Goal: Find contact information: Find contact information

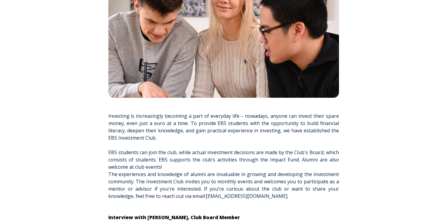
scroll to position [127, 0]
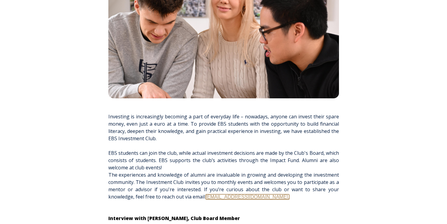
click at [222, 197] on link "[EMAIL_ADDRESS][DOMAIN_NAME]." at bounding box center [248, 196] width 84 height 5
click at [185, 202] on p "EBS students can join the club, while actual investment decisions are made by t…" at bounding box center [223, 178] width 231 height 58
drag, startPoint x: 276, startPoint y: 197, endPoint x: 208, endPoint y: 196, distance: 67.7
click at [208, 196] on p "EBS students can join the club, while actual investment decisions are made by t…" at bounding box center [223, 178] width 231 height 59
drag, startPoint x: 208, startPoint y: 196, endPoint x: 195, endPoint y: 195, distance: 12.8
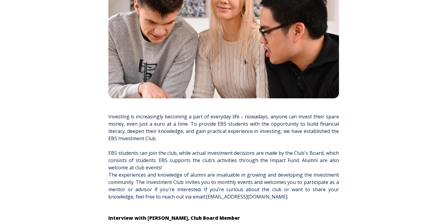
click at [195, 195] on span "EBS students can join the club, while actual investment decisions are made by t…" at bounding box center [223, 179] width 231 height 58
drag, startPoint x: 204, startPoint y: 197, endPoint x: 269, endPoint y: 196, distance: 64.7
click at [269, 196] on p "EBS students can join the club, while actual investment decisions are made by t…" at bounding box center [223, 178] width 231 height 58
click at [267, 198] on p "EBS students can join the club, while actual investment decisions are made by t…" at bounding box center [223, 178] width 231 height 59
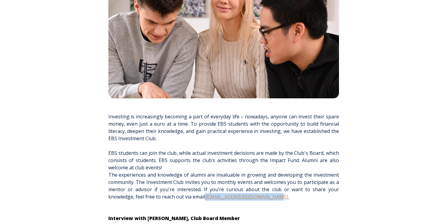
click at [258, 200] on span "EBS students can join the club, while actual investment decisions are made by t…" at bounding box center [223, 179] width 231 height 58
drag, startPoint x: 269, startPoint y: 196, endPoint x: 206, endPoint y: 195, distance: 63.2
click at [206, 195] on p "EBS students can join the club, while actual investment decisions are made by t…" at bounding box center [223, 178] width 231 height 58
copy link "[EMAIL_ADDRESS][DOMAIN_NAME]."
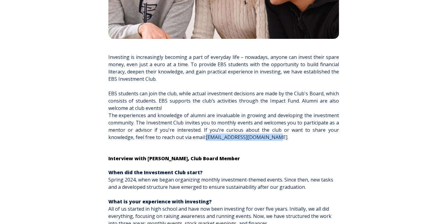
scroll to position [188, 0]
